Goal: Task Accomplishment & Management: Manage account settings

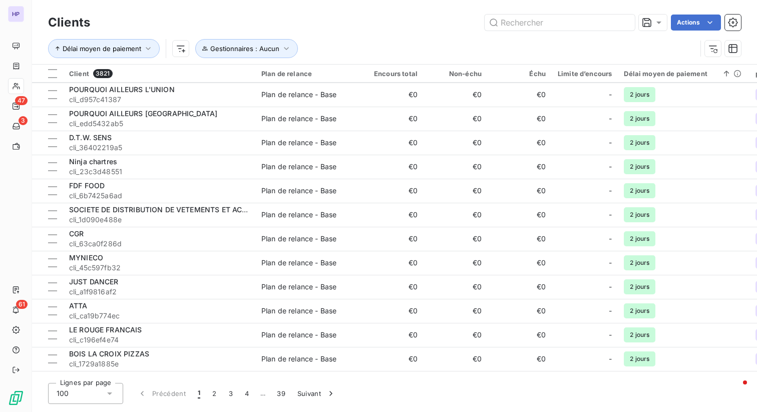
scroll to position [2116, 0]
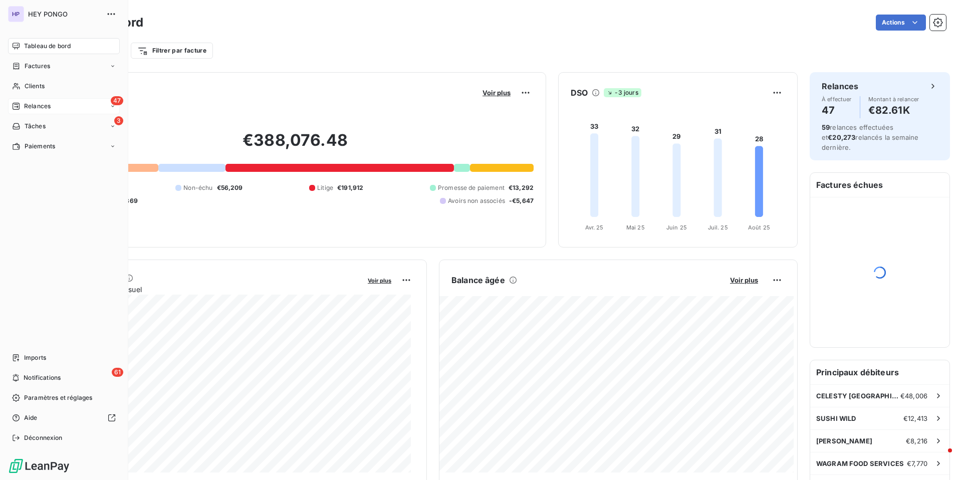
click at [21, 105] on div "Relances" at bounding box center [31, 106] width 39 height 9
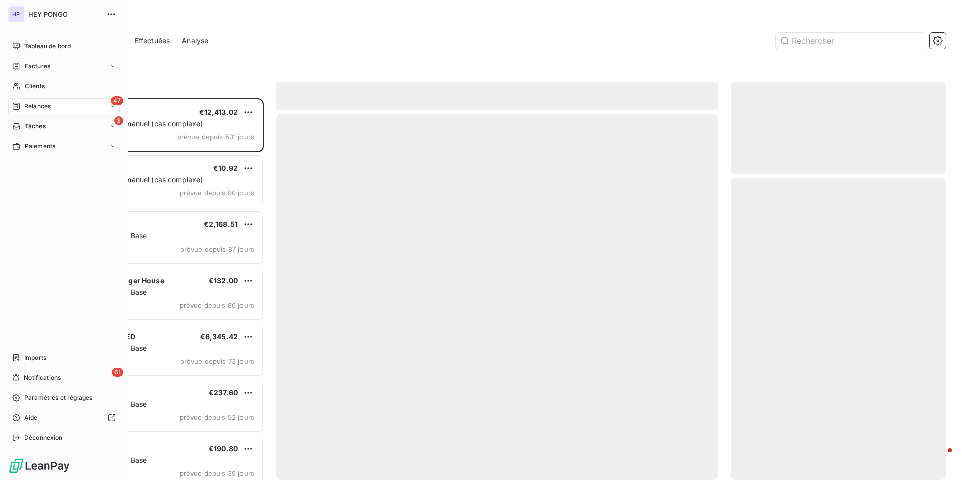
scroll to position [374, 208]
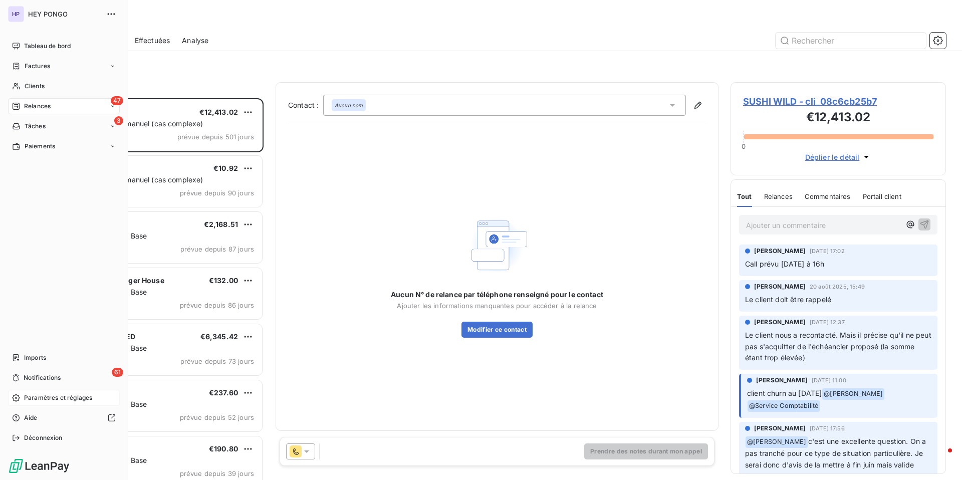
click at [28, 397] on span "Paramètres et réglages" at bounding box center [58, 397] width 68 height 9
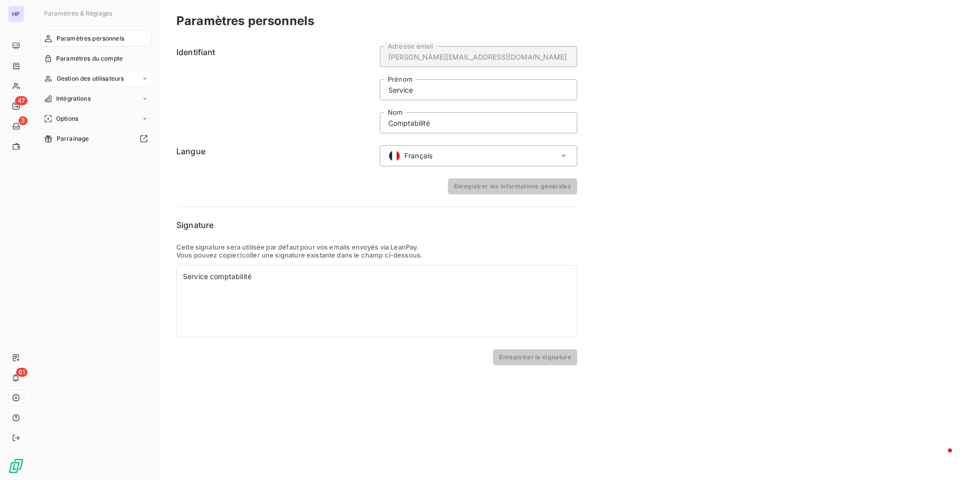
click at [119, 84] on div "Gestion des utilisateurs" at bounding box center [96, 79] width 112 height 16
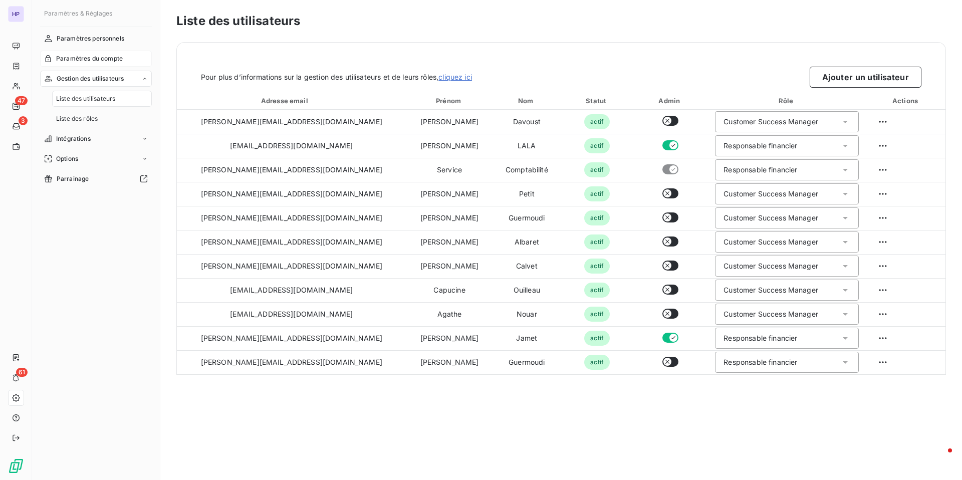
click at [85, 58] on span "Paramètres du compte" at bounding box center [89, 58] width 67 height 9
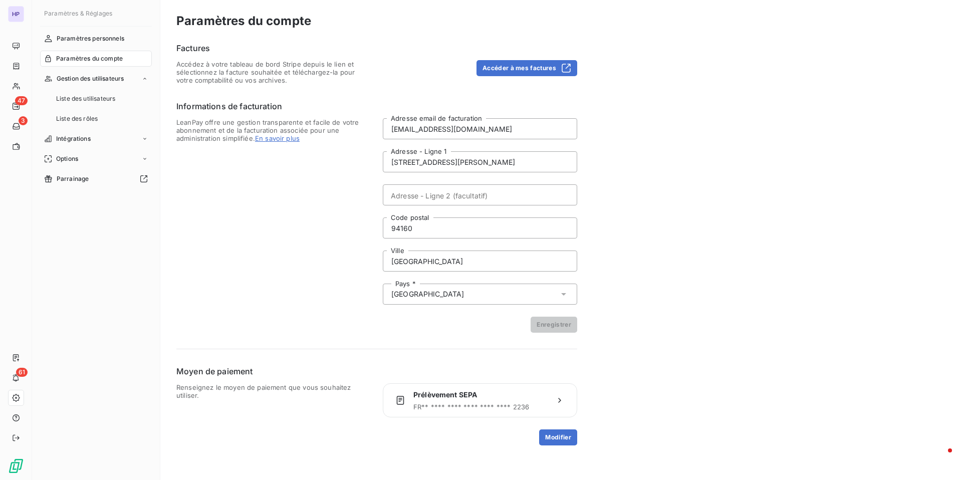
click at [85, 27] on div "Paramètres & Réglages Paramètres personnels Paramètres du compte Gestion des ut…" at bounding box center [96, 240] width 128 height 480
click at [84, 138] on span "Intégrations" at bounding box center [73, 138] width 35 height 9
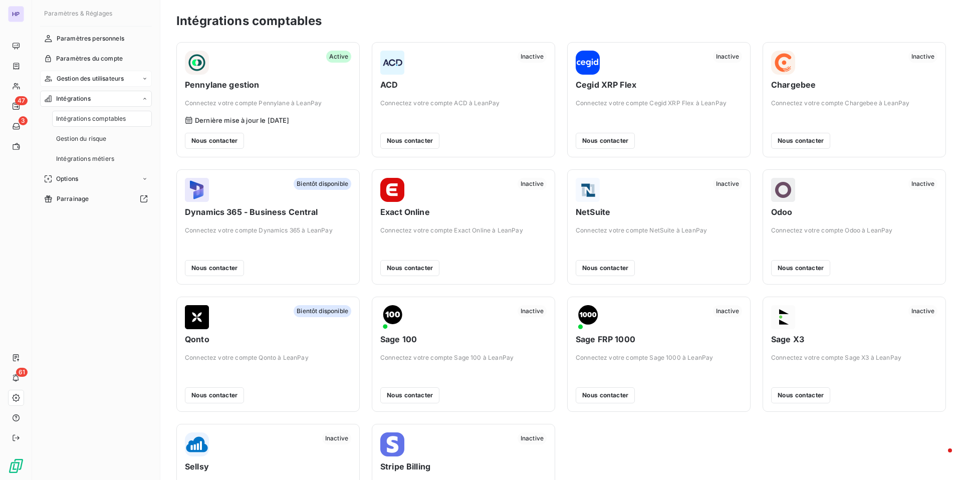
click at [119, 77] on span "Gestion des utilisateurs" at bounding box center [91, 78] width 68 height 9
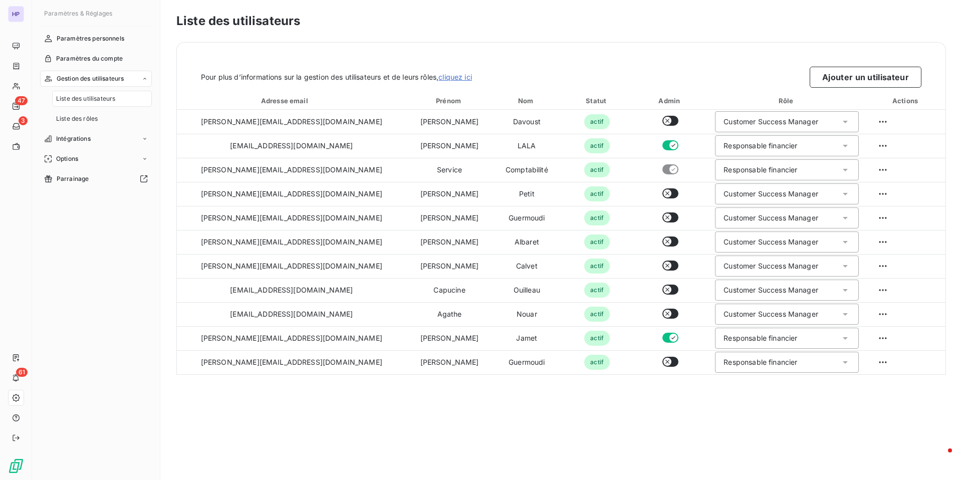
click at [116, 77] on span "Gestion des utilisateurs" at bounding box center [91, 78] width 68 height 9
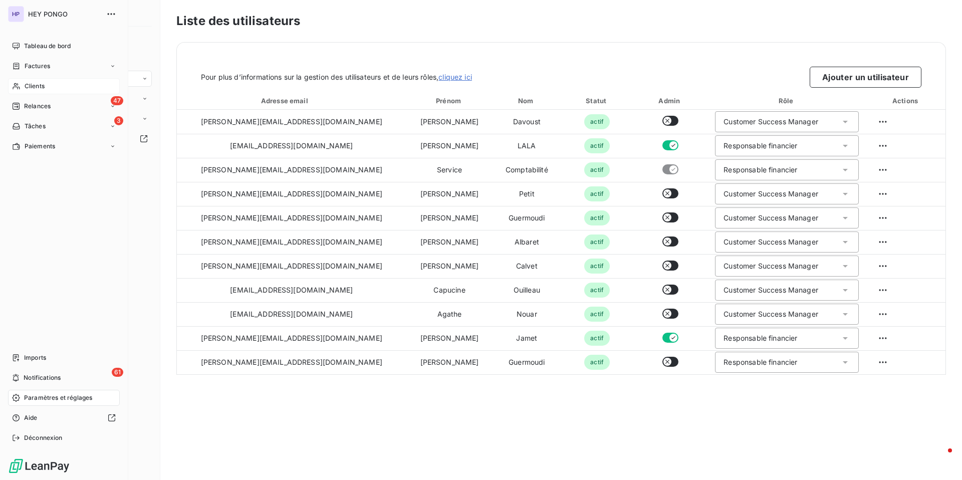
click at [37, 91] on div "Clients" at bounding box center [64, 86] width 112 height 16
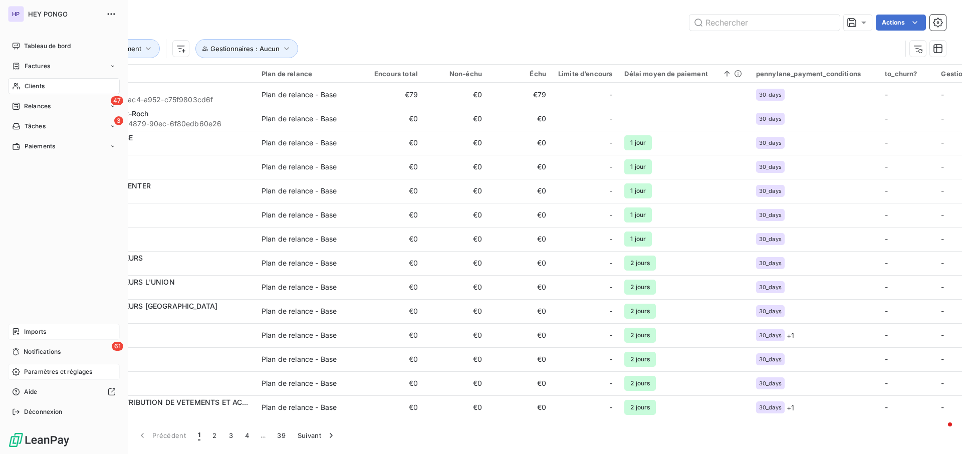
click at [47, 333] on div "Imports" at bounding box center [64, 332] width 112 height 16
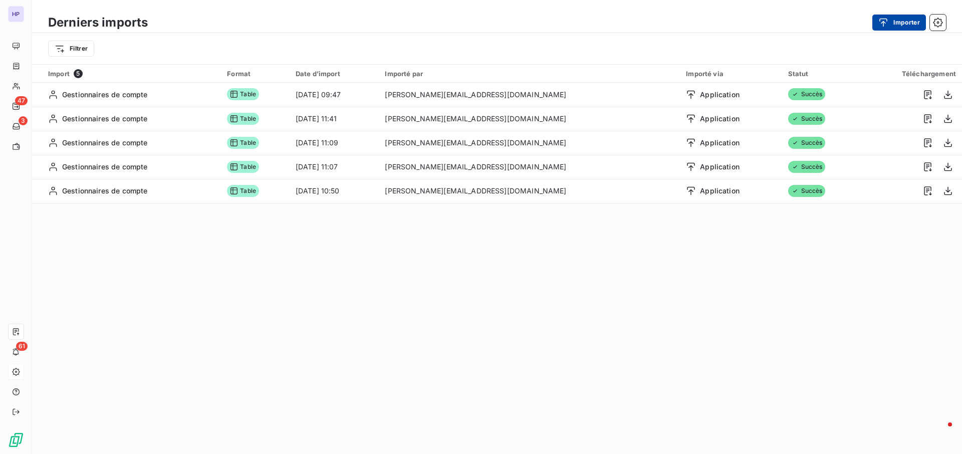
click at [895, 23] on button "Importer" at bounding box center [899, 23] width 54 height 16
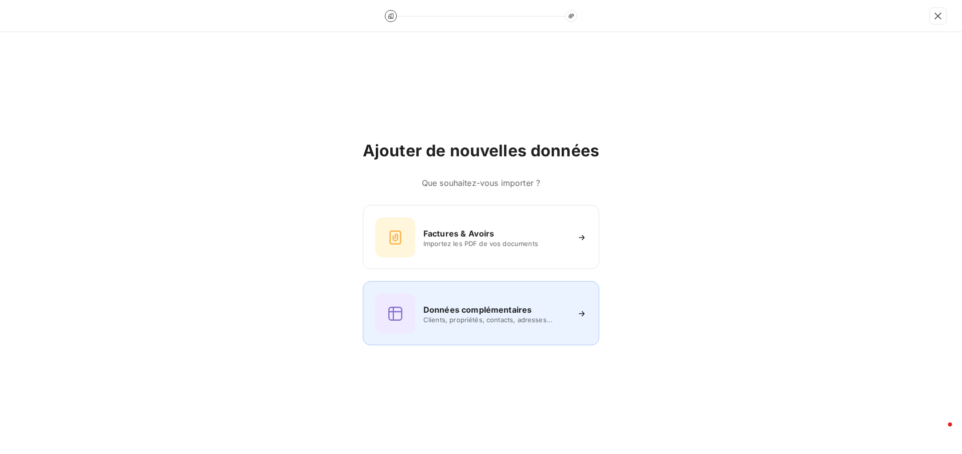
click at [429, 302] on div "Données complémentaires Clients, propriétés, contacts, adresses..." at bounding box center [480, 314] width 211 height 40
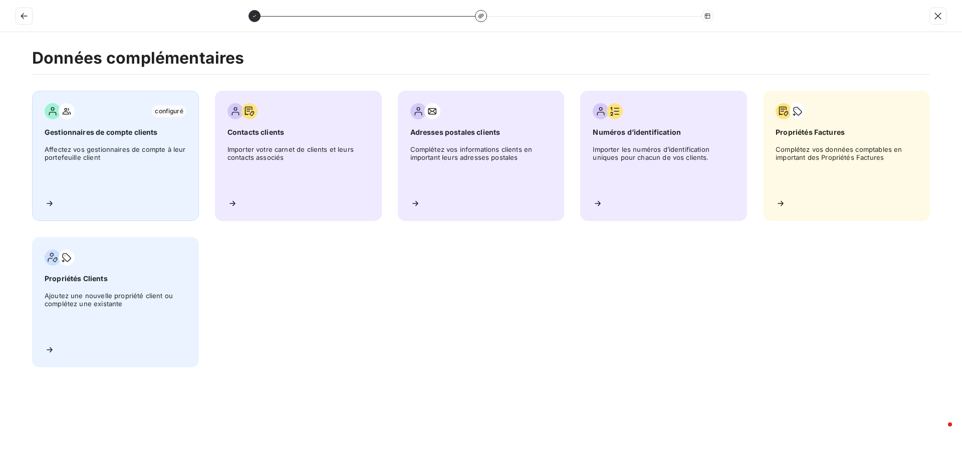
click at [66, 148] on span "Affectez vos gestionnaires de compte à leur portefeuille client" at bounding box center [116, 167] width 142 height 45
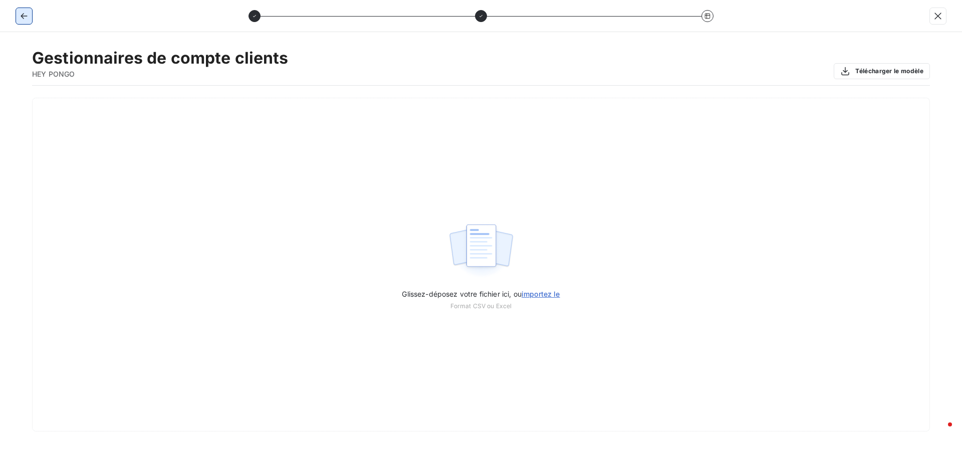
click at [22, 15] on icon "button" at bounding box center [24, 16] width 7 height 6
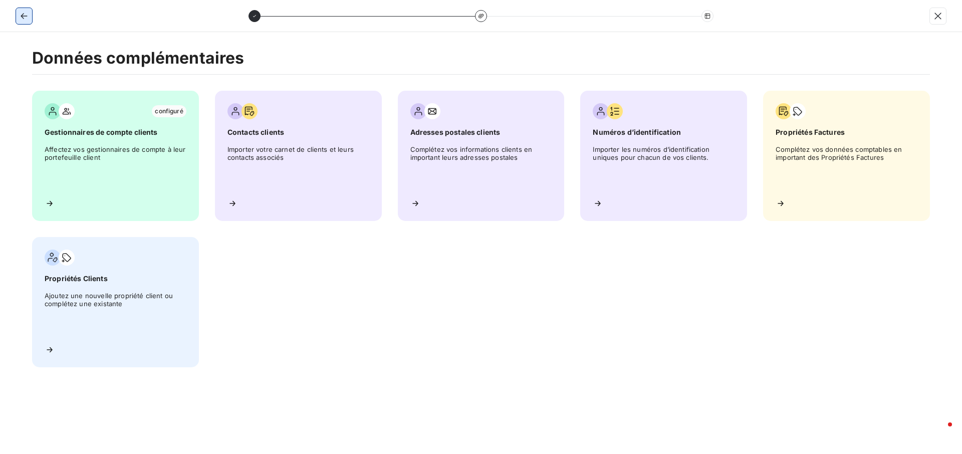
click at [22, 15] on icon "button" at bounding box center [24, 16] width 7 height 6
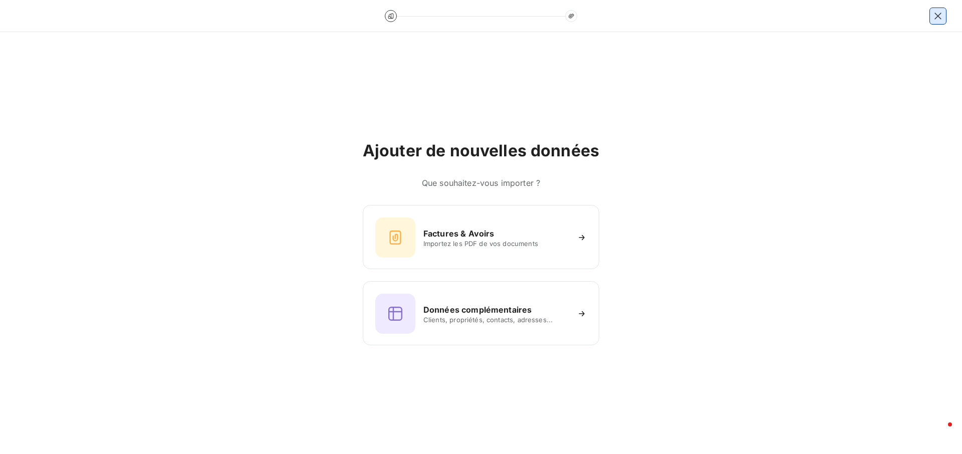
click at [934, 16] on icon "button" at bounding box center [938, 16] width 10 height 10
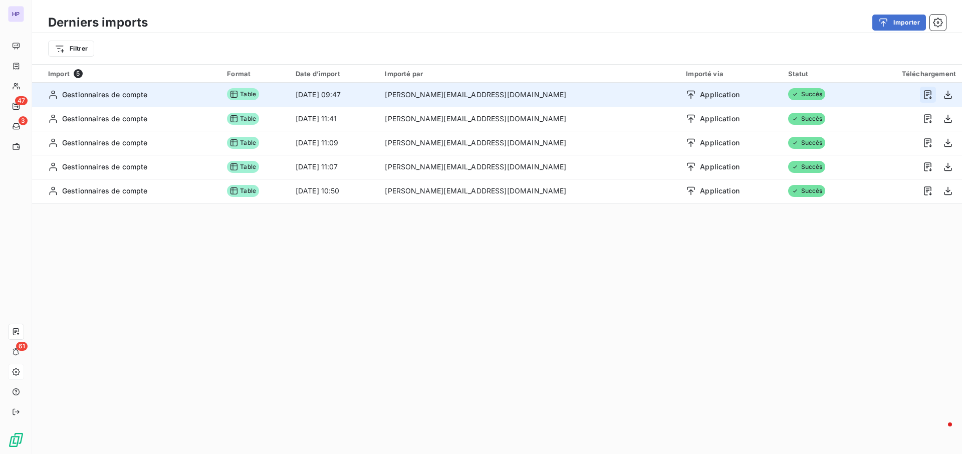
click at [923, 96] on icon "button" at bounding box center [928, 95] width 10 height 10
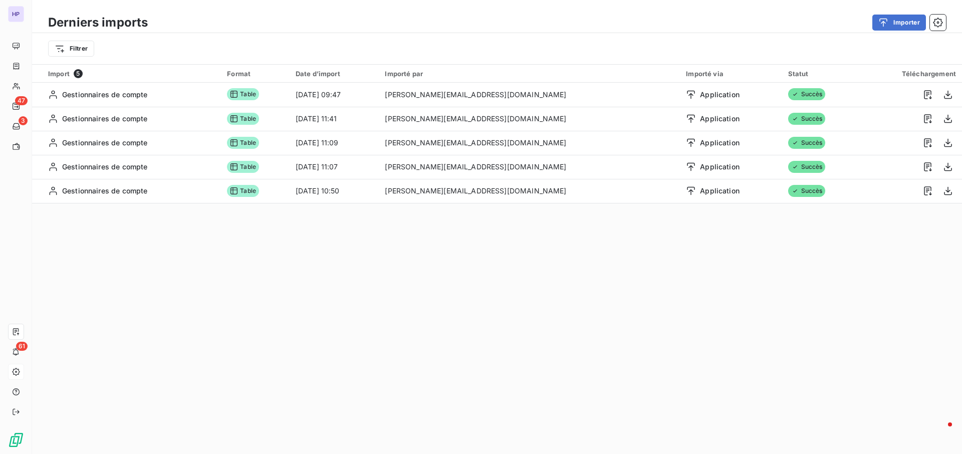
click at [826, 33] on div "Derniers imports Importer" at bounding box center [497, 22] width 930 height 21
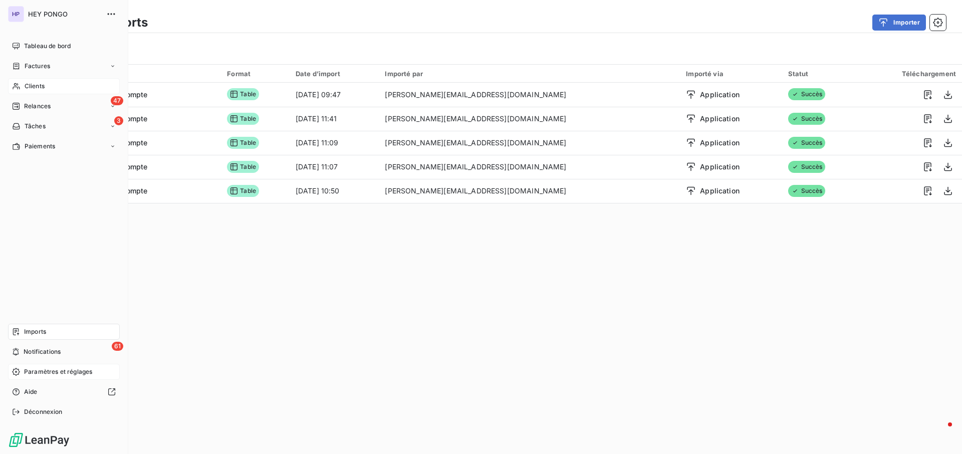
click at [36, 85] on span "Clients" at bounding box center [35, 86] width 20 height 9
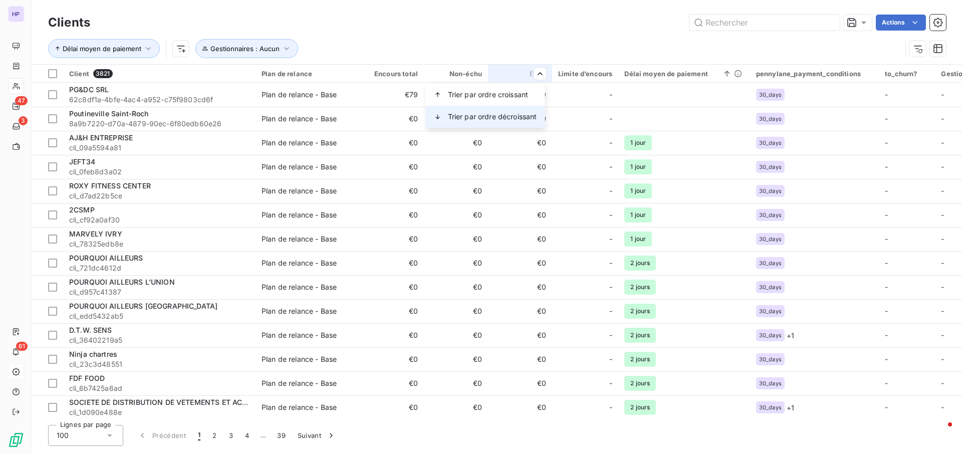
click at [511, 113] on span "Trier par ordre décroissant" at bounding box center [492, 117] width 89 height 10
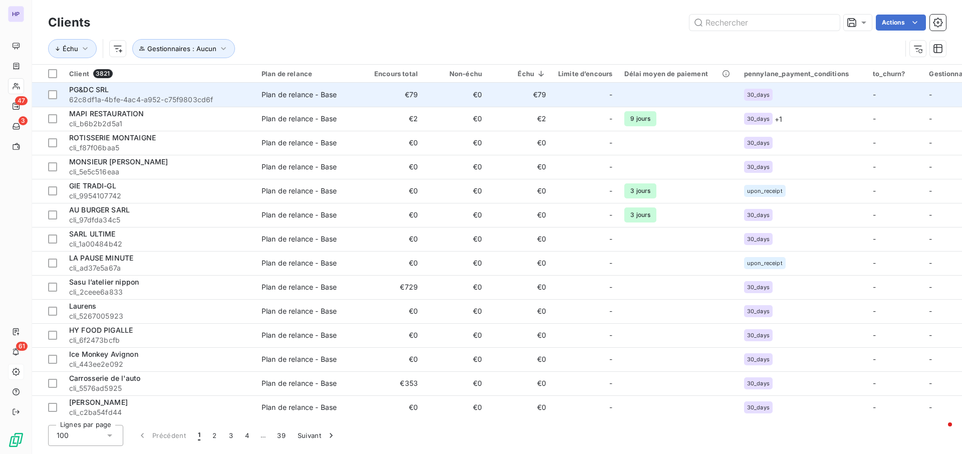
click at [160, 92] on div "PG&DC SRL" at bounding box center [159, 90] width 180 height 10
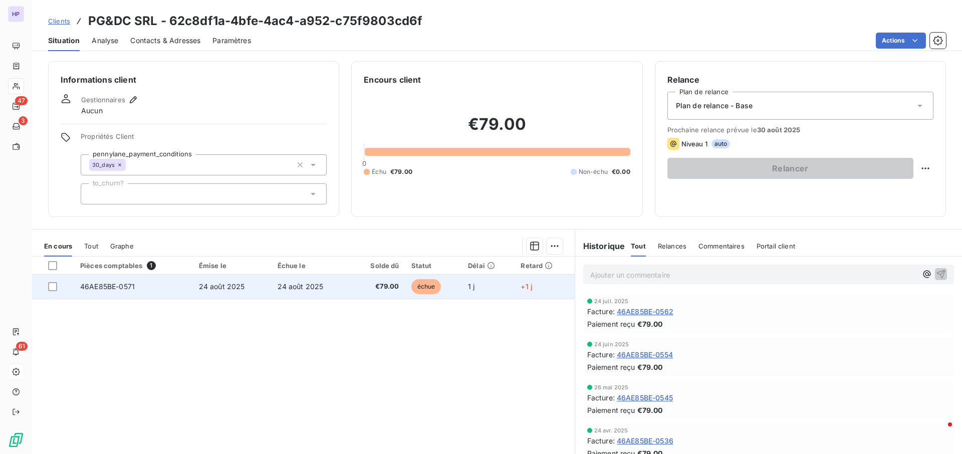
click at [286, 279] on td "24 août 2025" at bounding box center [310, 286] width 79 height 24
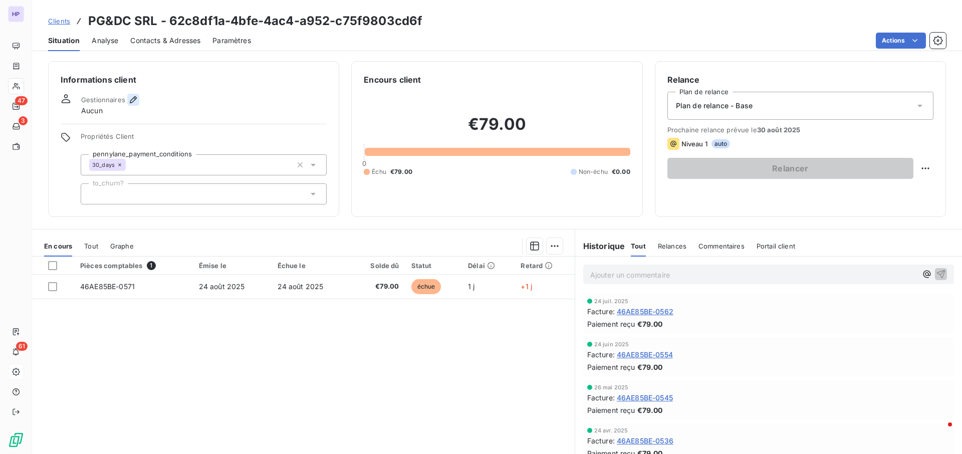
click at [127, 103] on button "button" at bounding box center [133, 100] width 12 height 12
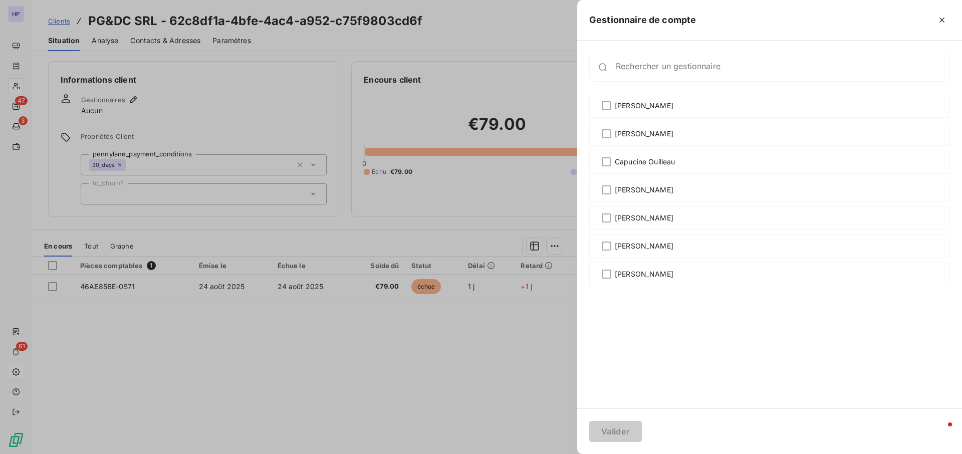
click at [414, 107] on div at bounding box center [481, 227] width 962 height 454
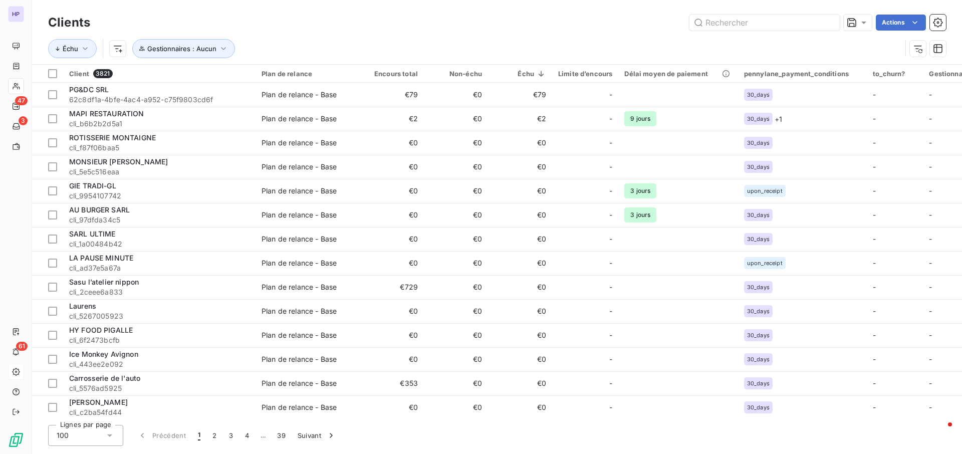
click at [855, 54] on div "Échu Gestionnaires : Aucun" at bounding box center [474, 48] width 853 height 19
click at [48, 73] on th at bounding box center [47, 74] width 31 height 18
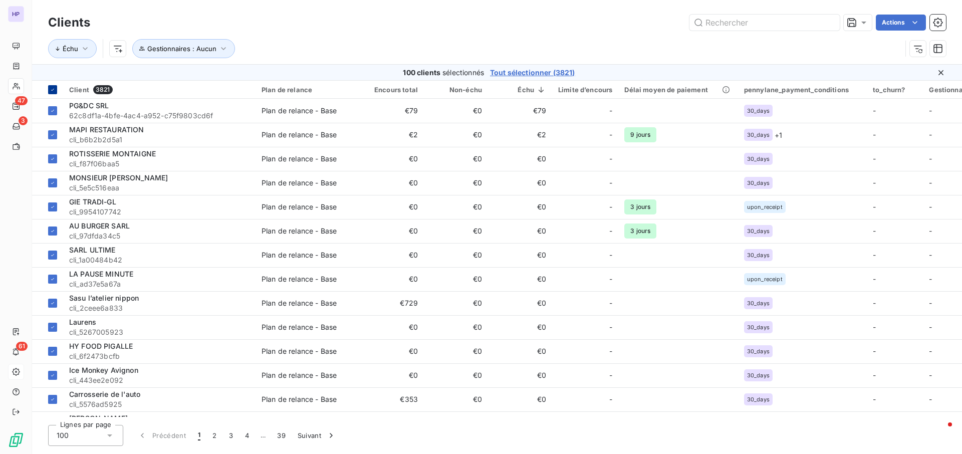
click at [54, 84] on th at bounding box center [47, 90] width 31 height 18
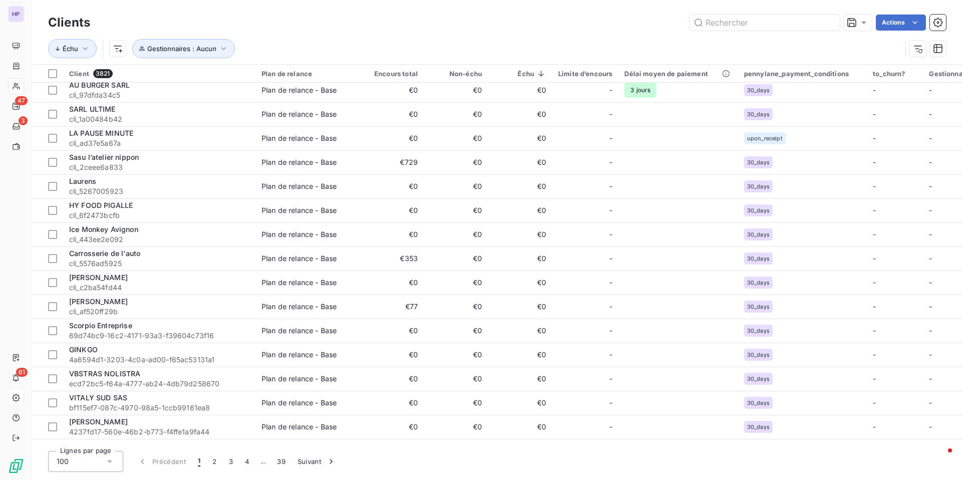
scroll to position [1299, 0]
